Goal: Use online tool/utility: Utilize a website feature to perform a specific function

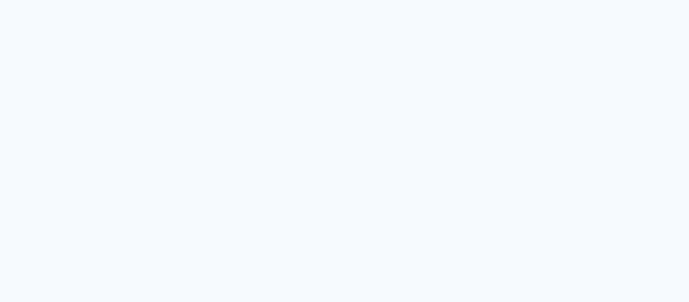
click at [214, 41] on quentale-app at bounding box center [344, 151] width 689 height 302
click at [542, 60] on quentale-app at bounding box center [344, 151] width 689 height 302
click at [343, 90] on quentale-app at bounding box center [344, 151] width 689 height 302
